Goal: Obtain resource: Obtain resource

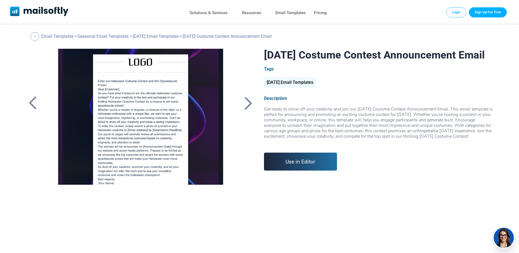
click at [302, 171] on link "Use in Editor" at bounding box center [300, 162] width 73 height 18
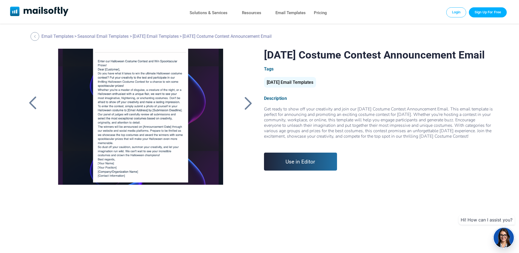
drag, startPoint x: 264, startPoint y: 55, endPoint x: 292, endPoint y: 69, distance: 32.2
click at [292, 61] on h1 "[DATE] Costume Contest Announcement Email" at bounding box center [378, 55] width 229 height 12
copy h1 "[DATE] Costume Contest Announcement Email"
